Goal: Browse casually

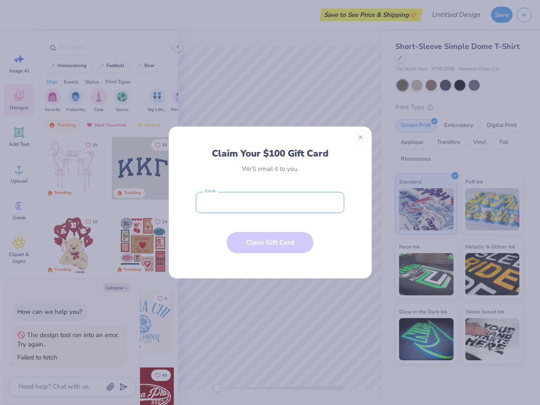
type textarea "x"
click at [270, 203] on input "email" at bounding box center [270, 202] width 149 height 21
click at [361, 138] on button "Close" at bounding box center [361, 137] width 14 height 14
